Goal: Navigation & Orientation: Go to known website

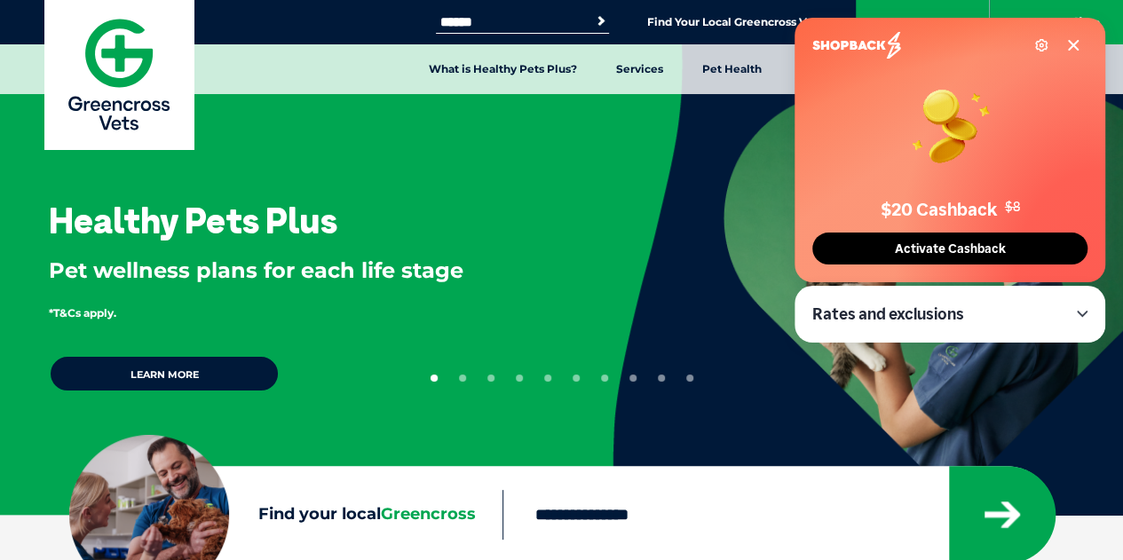
click at [1071, 45] on icon at bounding box center [1073, 45] width 14 height 14
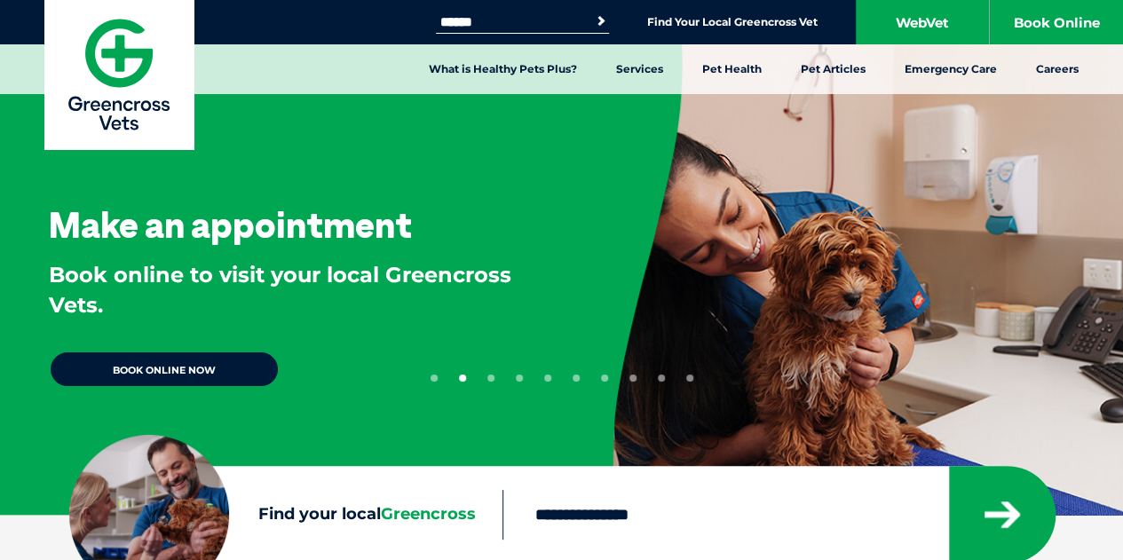
click at [938, 31] on link "WebVet" at bounding box center [922, 22] width 133 height 44
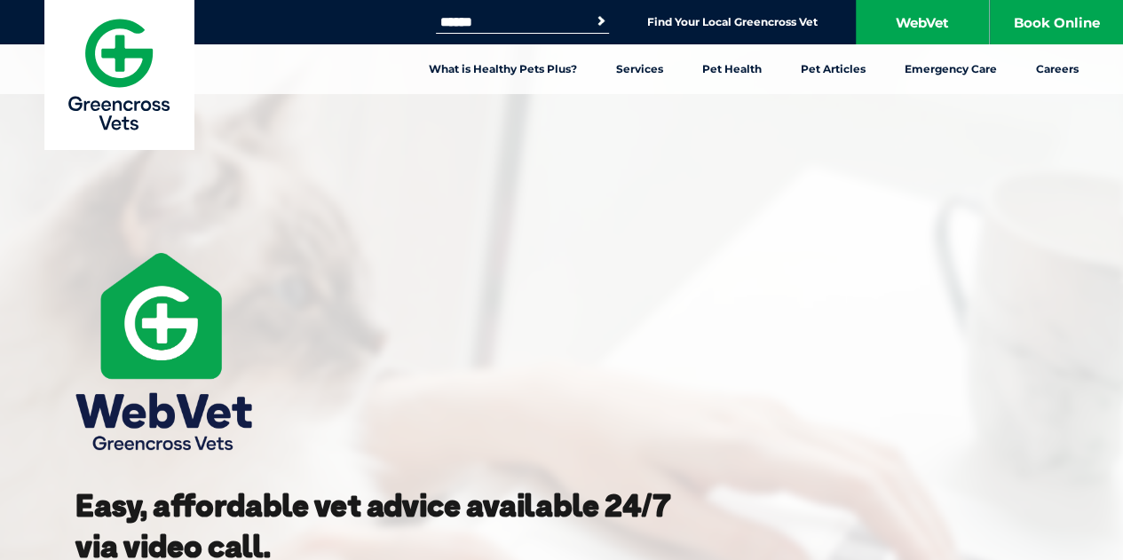
click at [121, 42] on img at bounding box center [118, 74] width 149 height 149
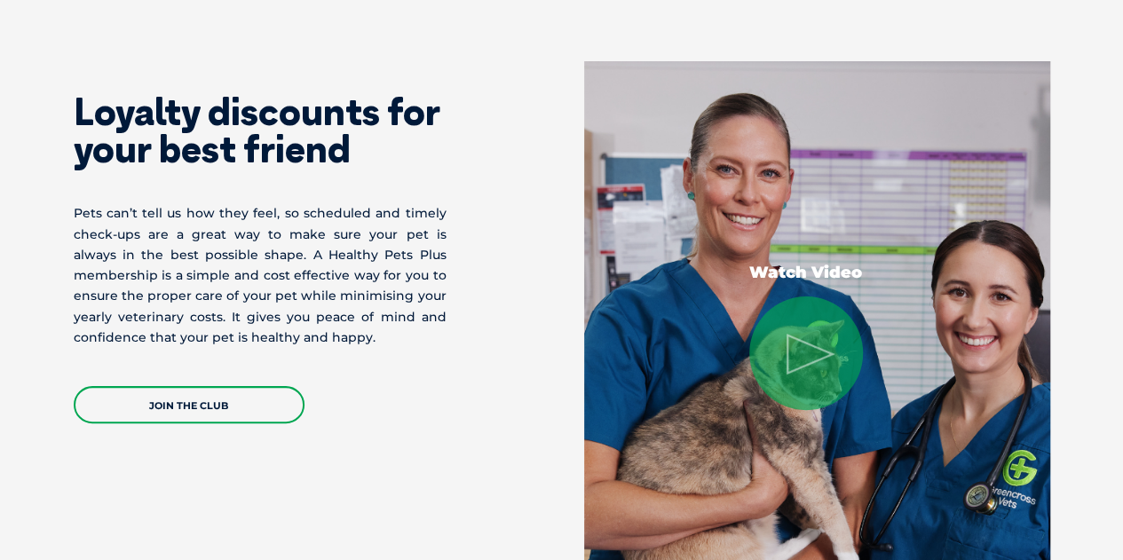
scroll to position [3402, 0]
